Goal: Task Accomplishment & Management: Manage account settings

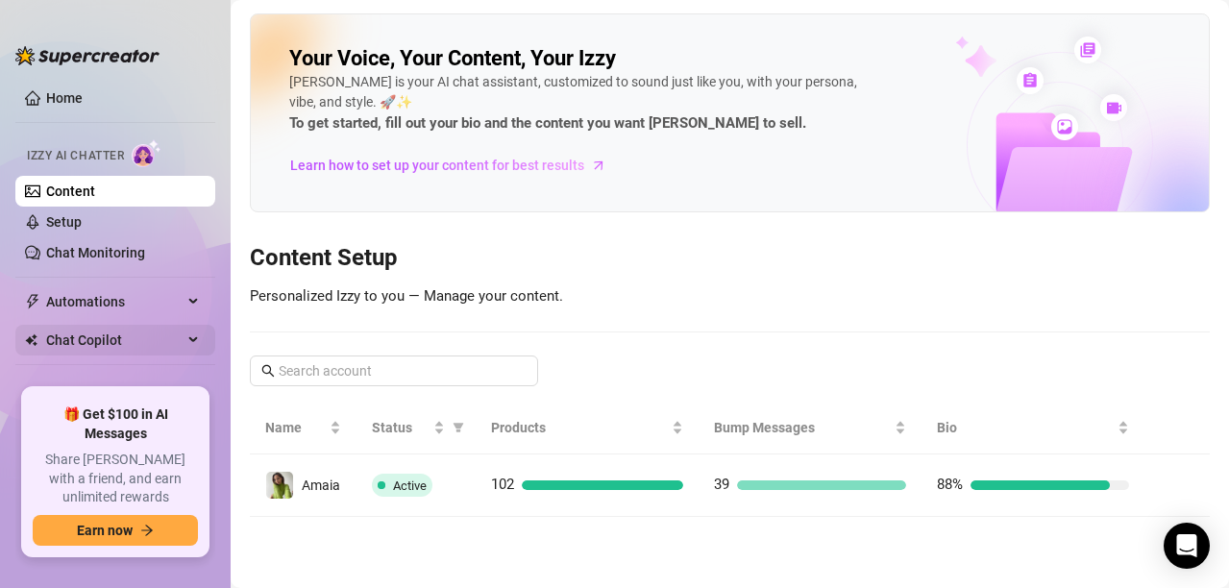
scroll to position [51, 0]
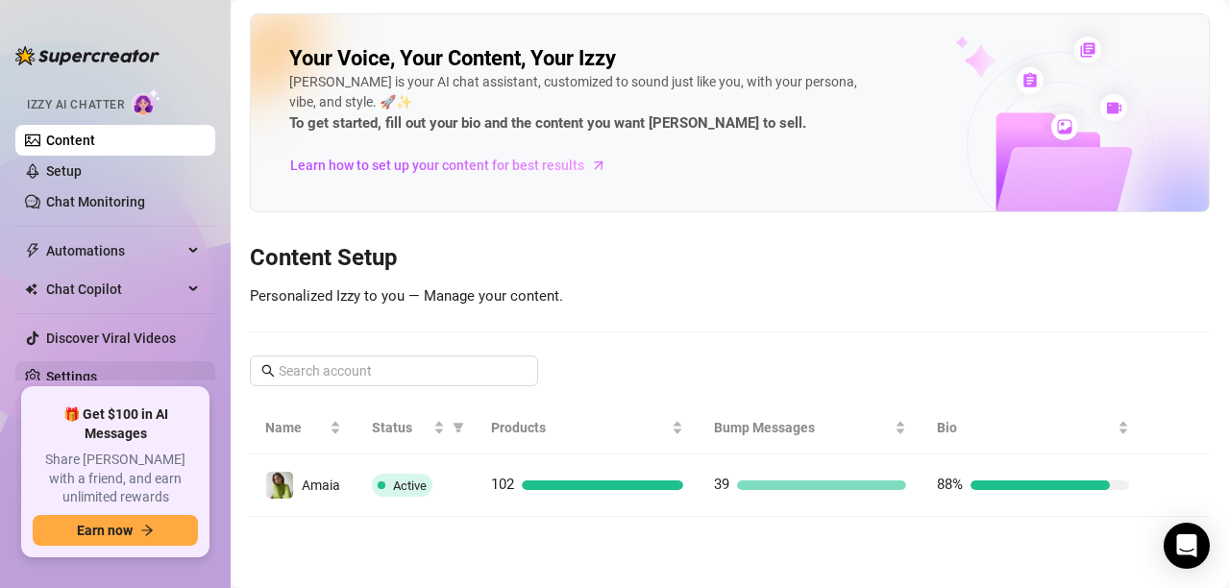
click at [87, 377] on link "Settings" at bounding box center [71, 376] width 51 height 15
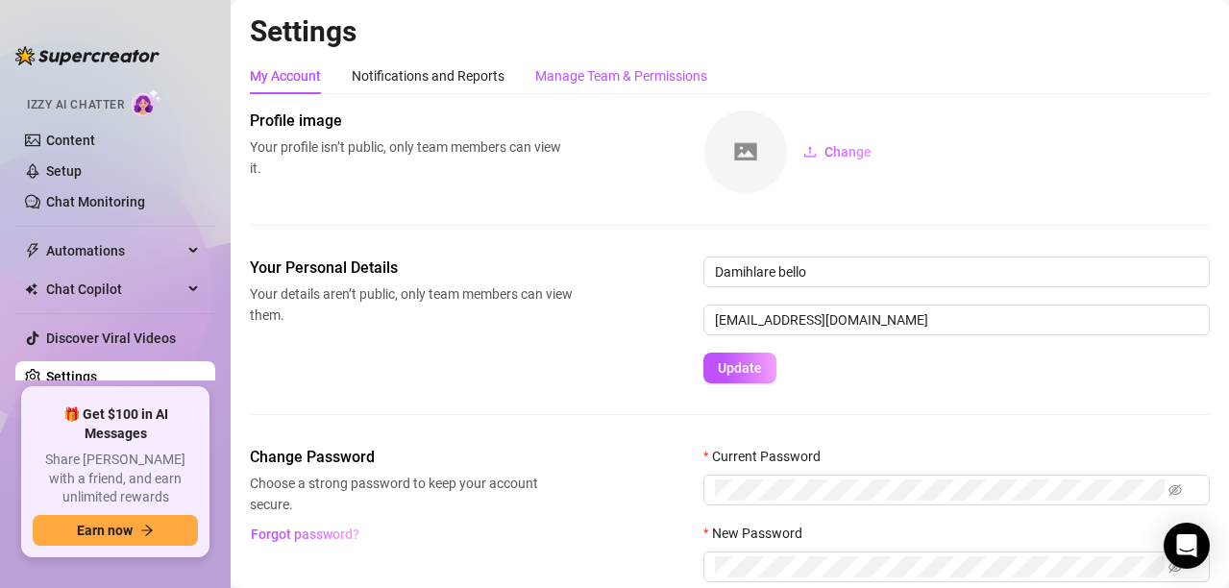
click at [620, 75] on div "Manage Team & Permissions" at bounding box center [621, 75] width 172 height 21
